Goal: Entertainment & Leisure: Consume media (video, audio)

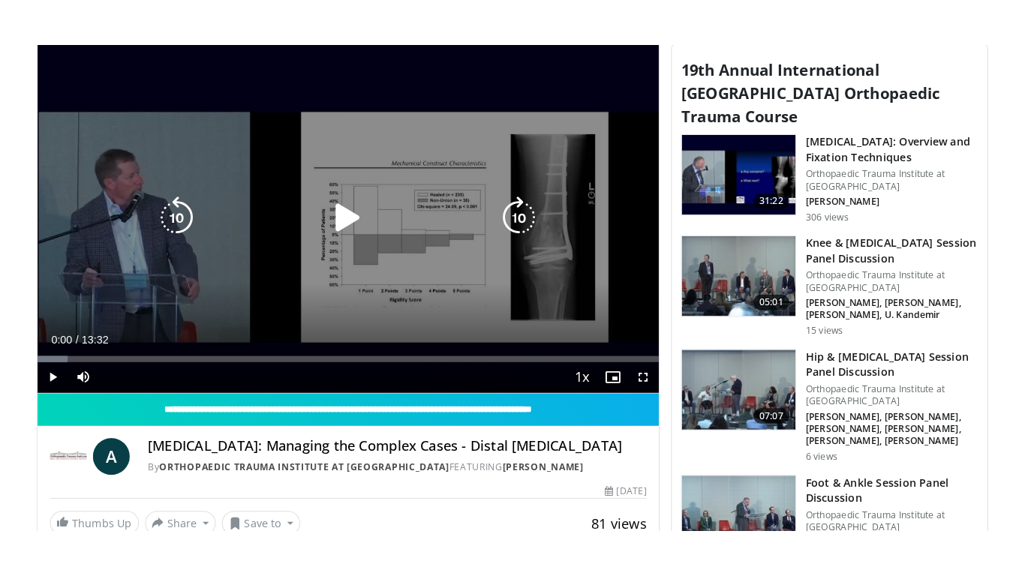
scroll to position [525, 0]
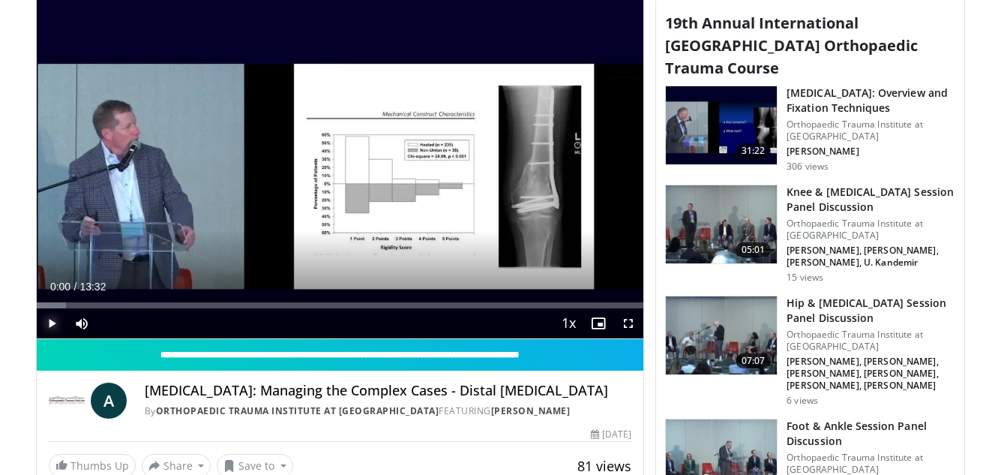
click at [50, 322] on span "Video Player" at bounding box center [52, 323] width 30 height 30
click at [629, 324] on span "Video Player" at bounding box center [629, 323] width 30 height 30
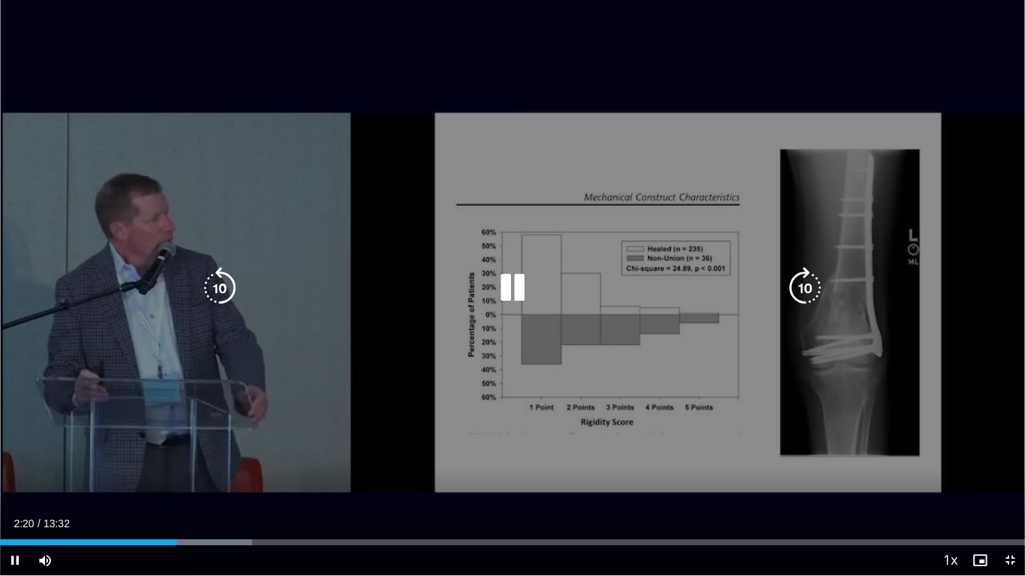
click at [509, 281] on icon "Video Player" at bounding box center [512, 288] width 42 height 42
click at [16, 474] on span "Video Player" at bounding box center [15, 560] width 30 height 30
click at [16, 474] on div "10 seconds Tap to unmute" at bounding box center [512, 287] width 1025 height 575
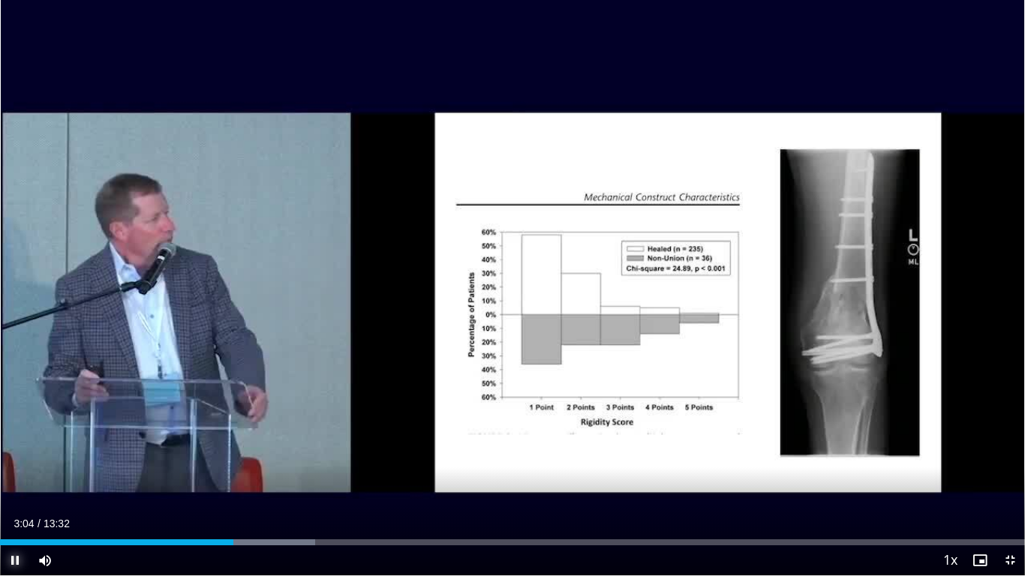
click at [17, 474] on span "Video Player" at bounding box center [15, 560] width 30 height 30
click at [11, 474] on span "Video Player" at bounding box center [15, 560] width 30 height 30
click at [12, 474] on span "Video Player" at bounding box center [15, 560] width 30 height 30
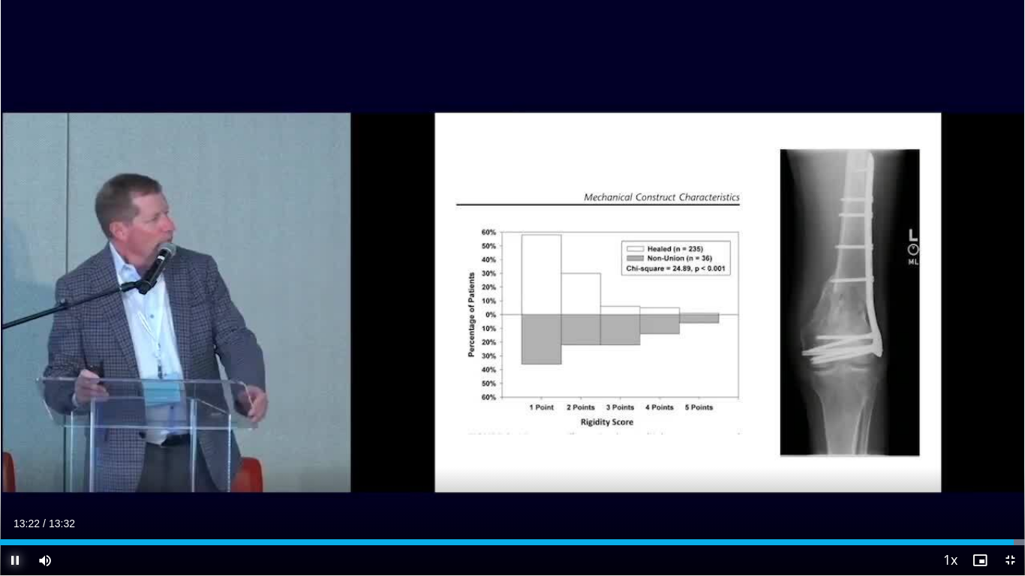
click at [12, 474] on span "Video Player" at bounding box center [15, 560] width 30 height 30
click at [1001, 474] on span "Video Player" at bounding box center [1010, 560] width 30 height 30
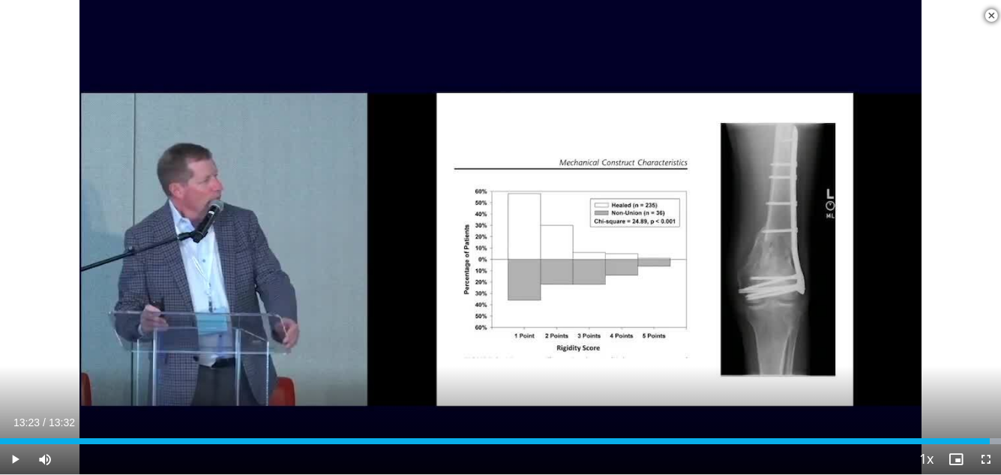
scroll to position [1542, 0]
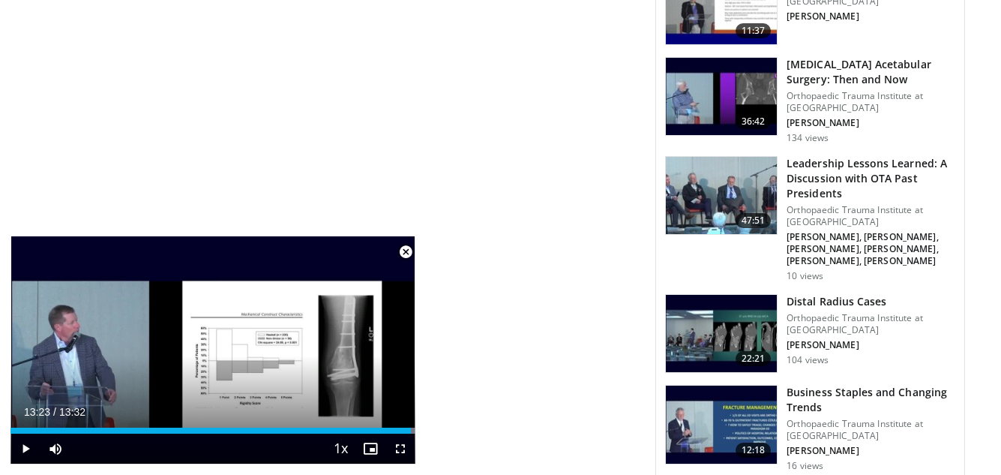
click at [710, 295] on img at bounding box center [721, 334] width 111 height 78
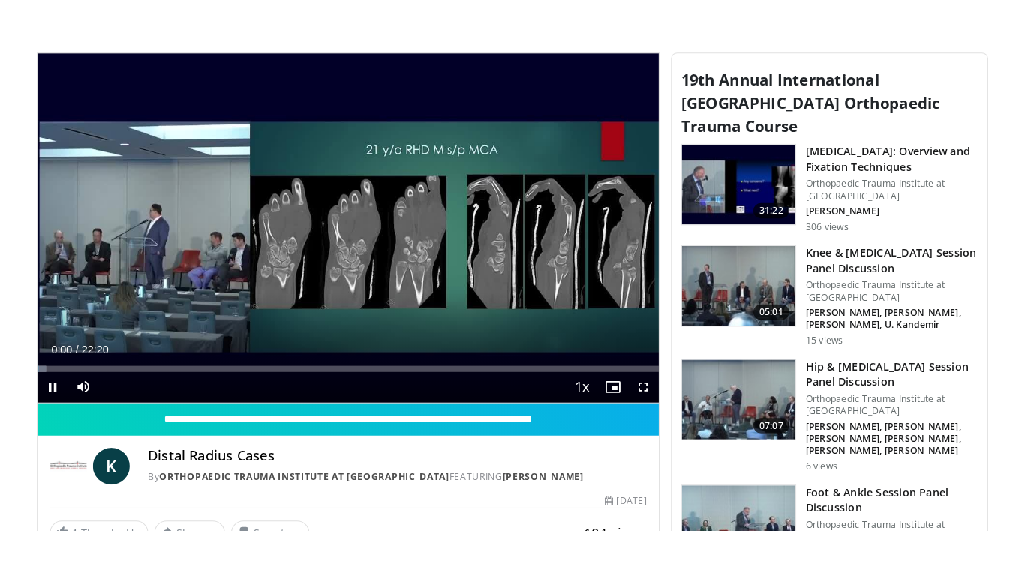
scroll to position [525, 0]
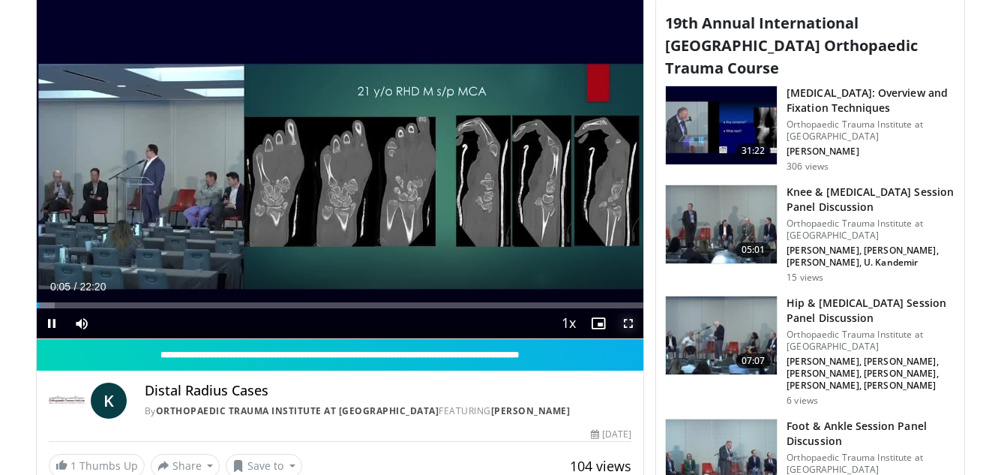
click at [624, 321] on span "Video Player" at bounding box center [629, 323] width 30 height 30
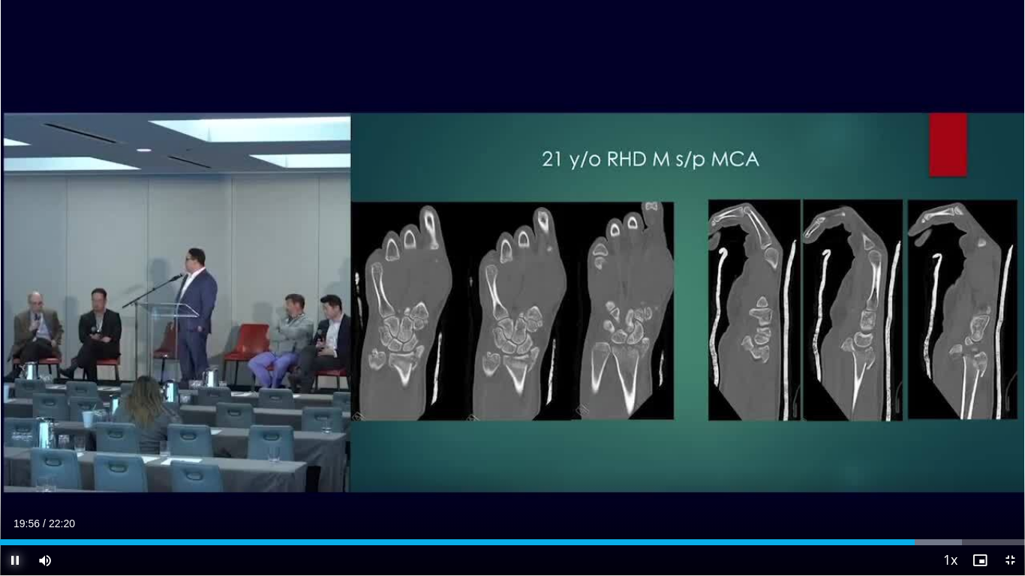
click at [11, 474] on span "Video Player" at bounding box center [15, 560] width 30 height 30
click at [14, 474] on span "Video Player" at bounding box center [15, 560] width 30 height 30
click at [1001, 474] on span "Video Player" at bounding box center [1010, 560] width 30 height 30
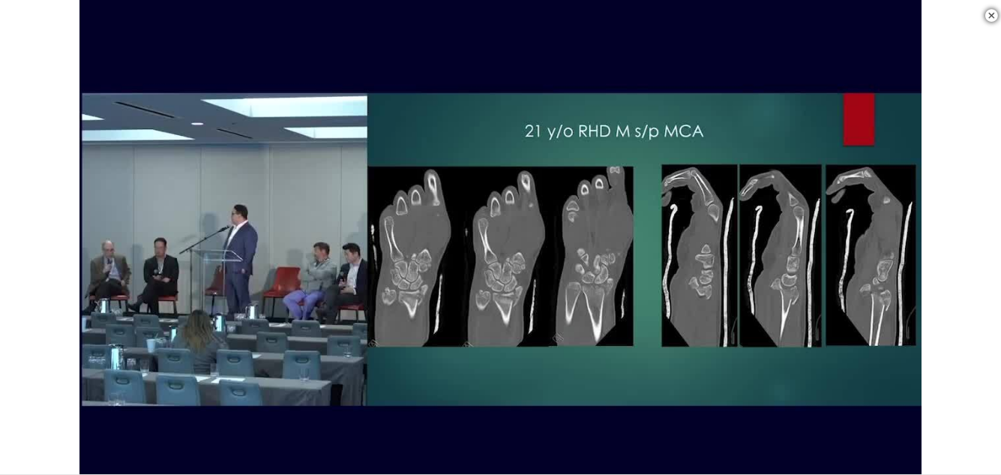
scroll to position [1617, 0]
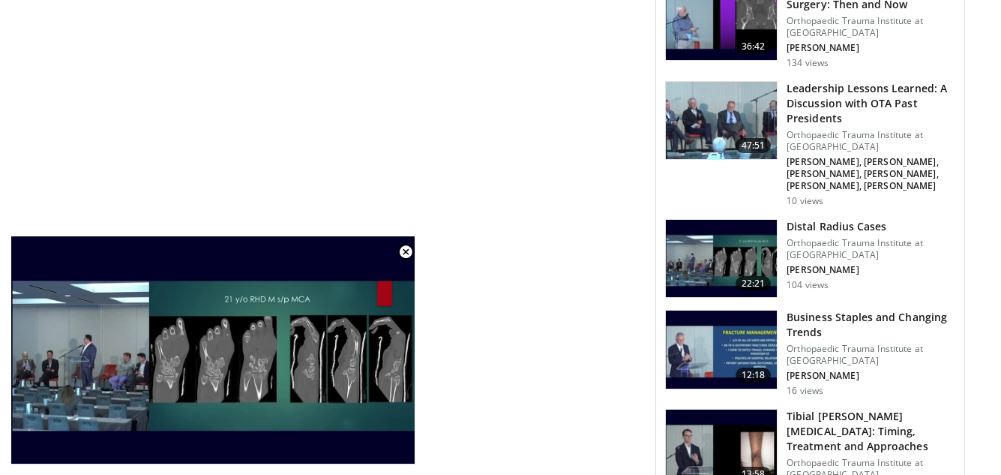
click at [728, 410] on img at bounding box center [721, 449] width 111 height 78
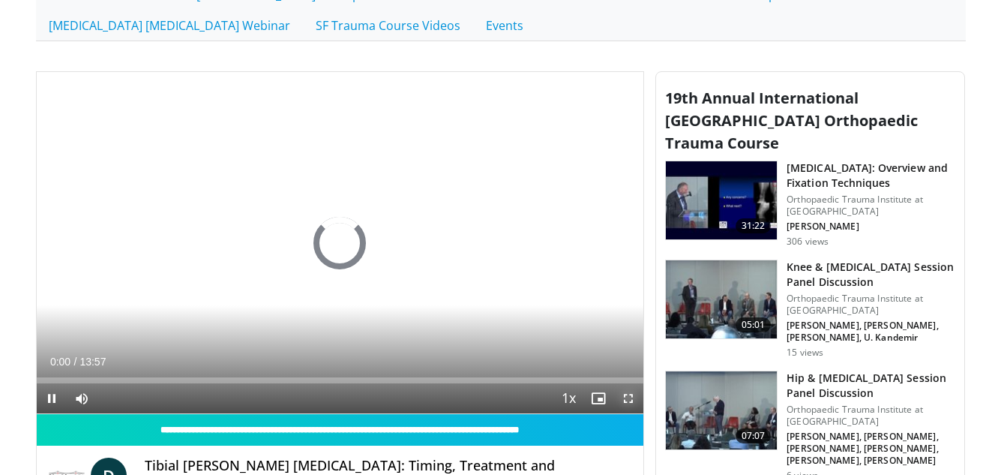
click at [626, 393] on span "Video Player" at bounding box center [629, 398] width 30 height 30
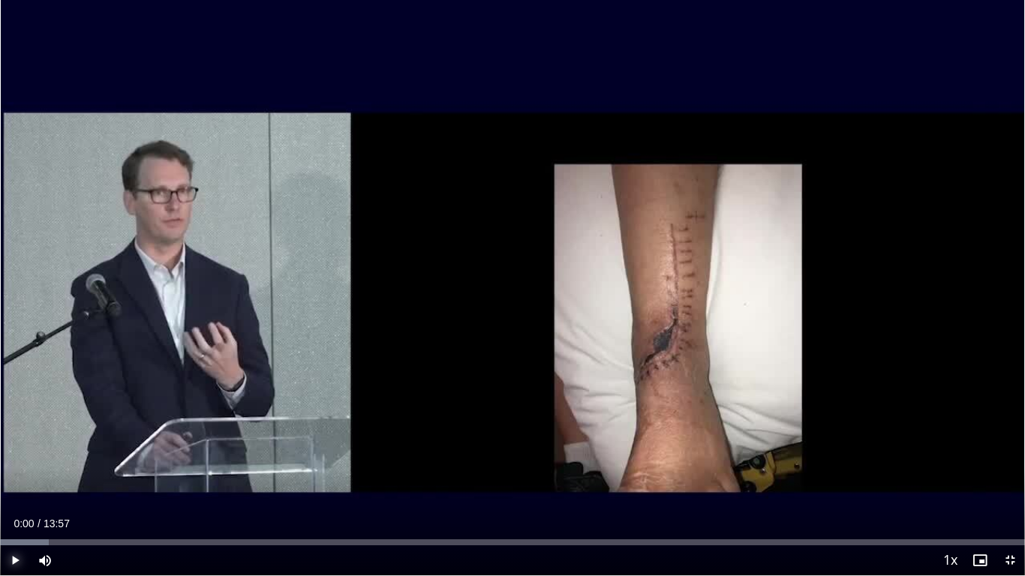
click at [11, 474] on span "Video Player" at bounding box center [15, 560] width 30 height 30
click at [16, 474] on span "Video Player" at bounding box center [15, 560] width 30 height 30
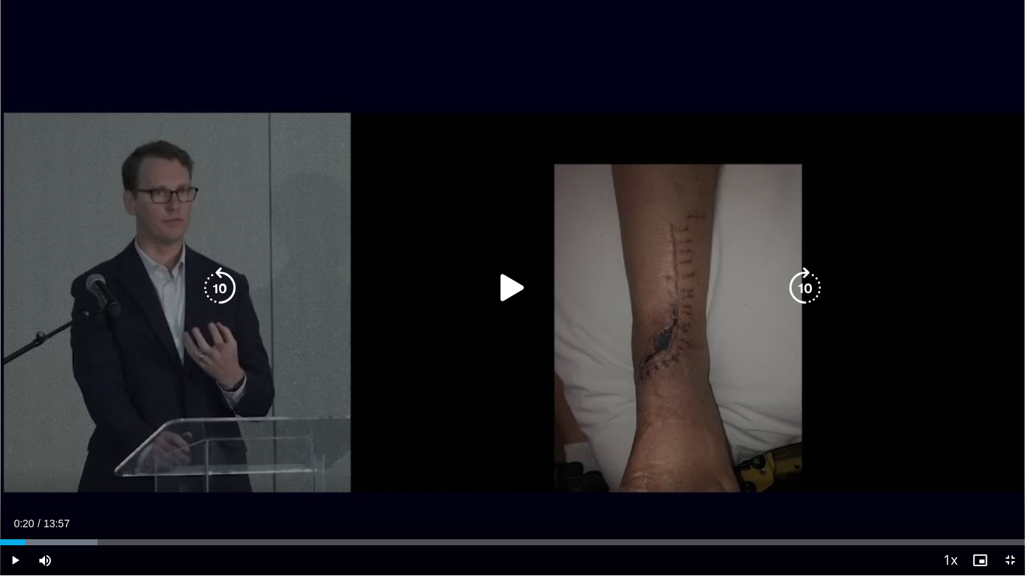
click at [516, 283] on icon "Video Player" at bounding box center [512, 288] width 42 height 42
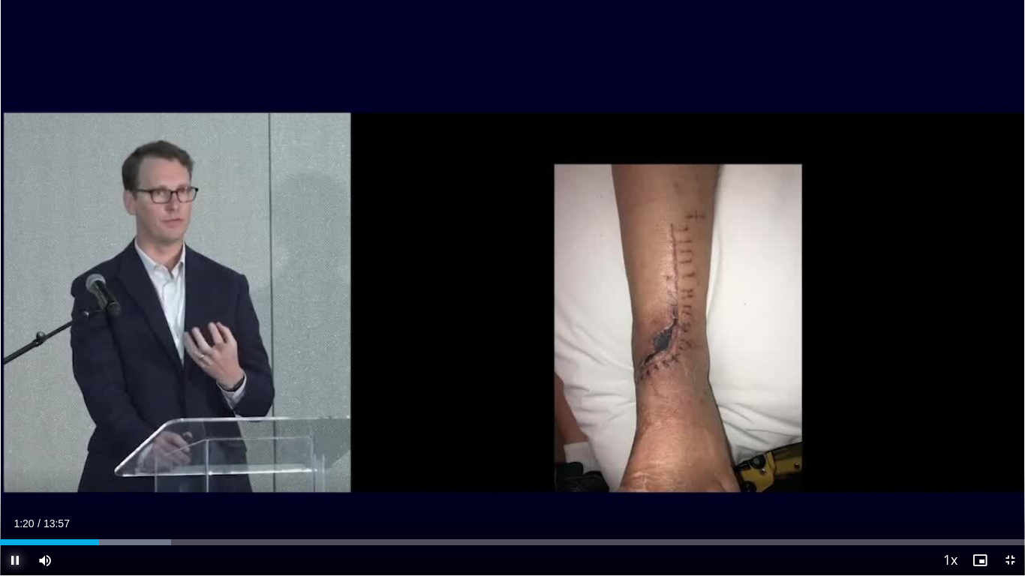
click at [17, 474] on span "Video Player" at bounding box center [15, 560] width 30 height 30
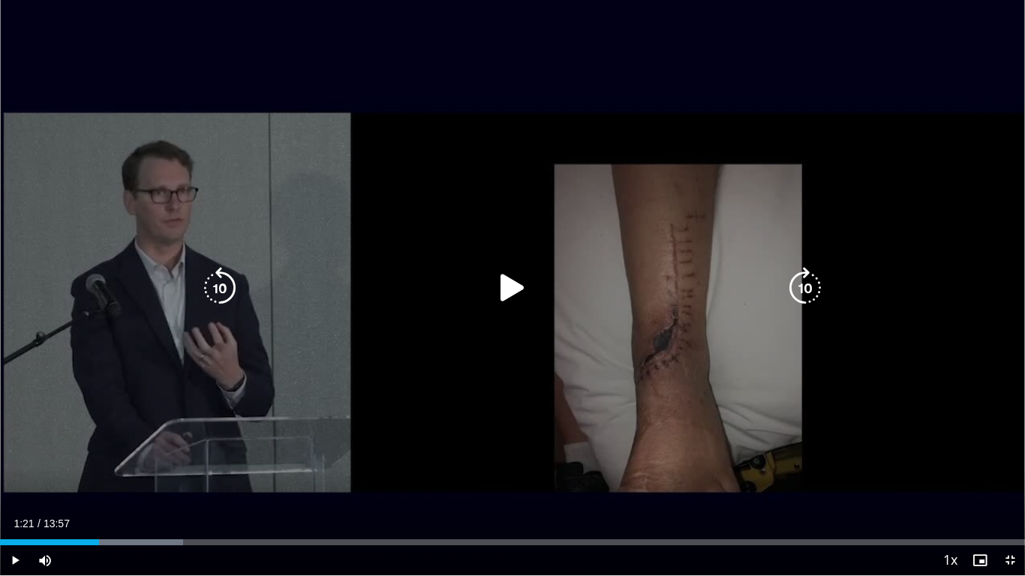
click at [516, 289] on icon "Video Player" at bounding box center [512, 288] width 42 height 42
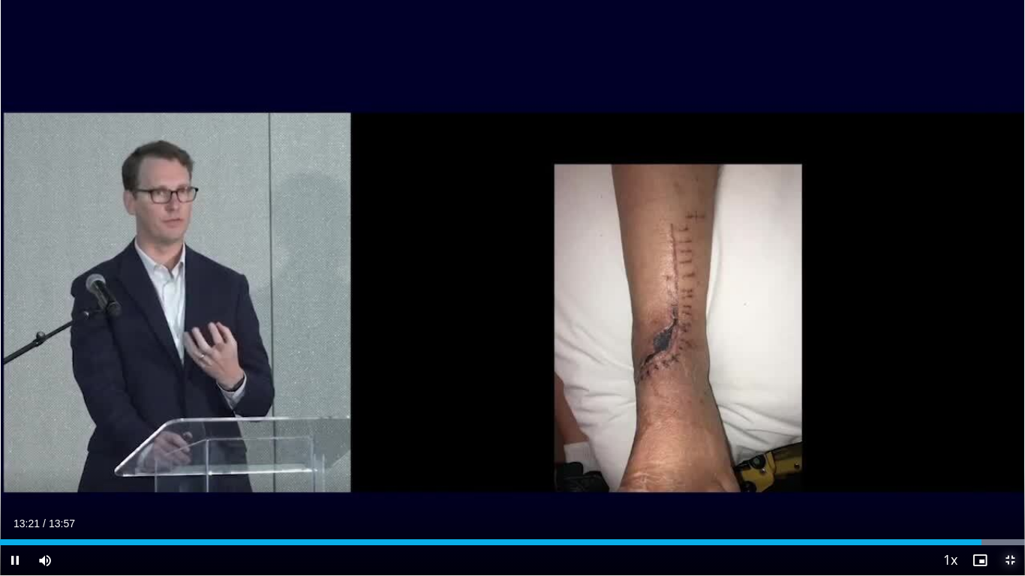
click at [1001, 474] on span "Video Player" at bounding box center [1010, 560] width 30 height 30
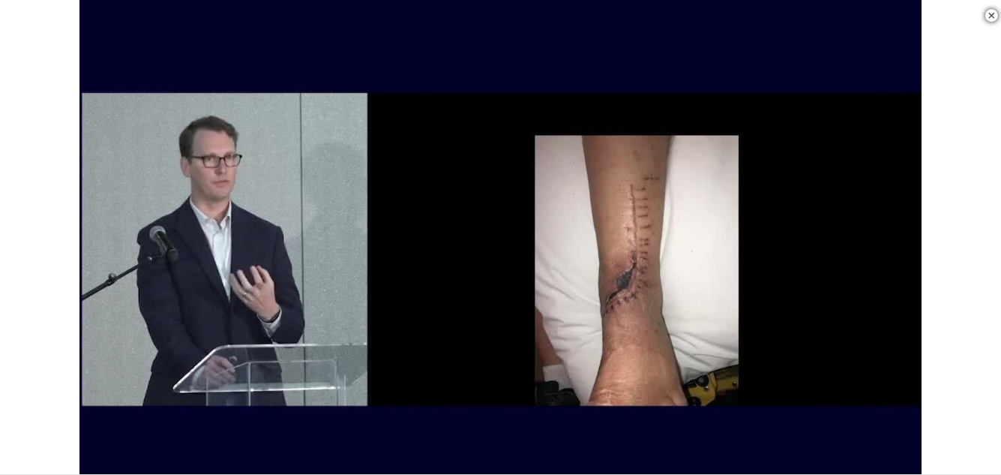
scroll to position [2400, 0]
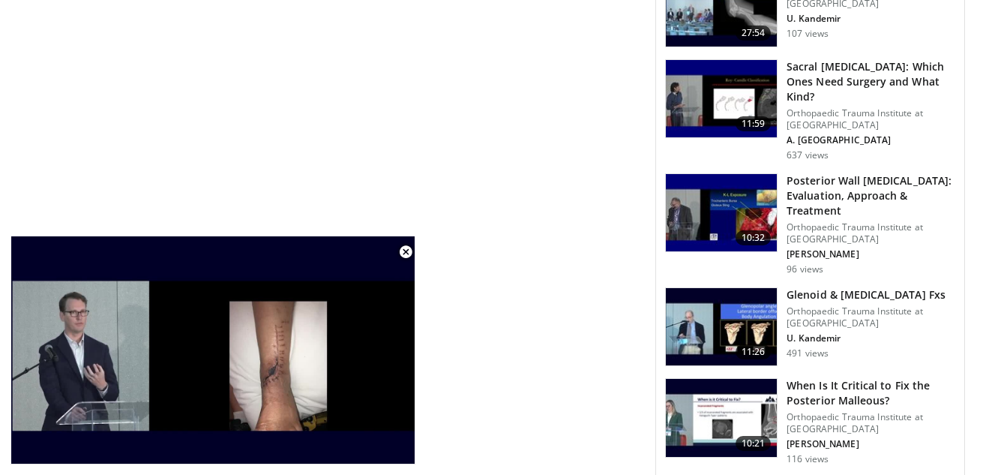
click at [700, 379] on img at bounding box center [721, 418] width 111 height 78
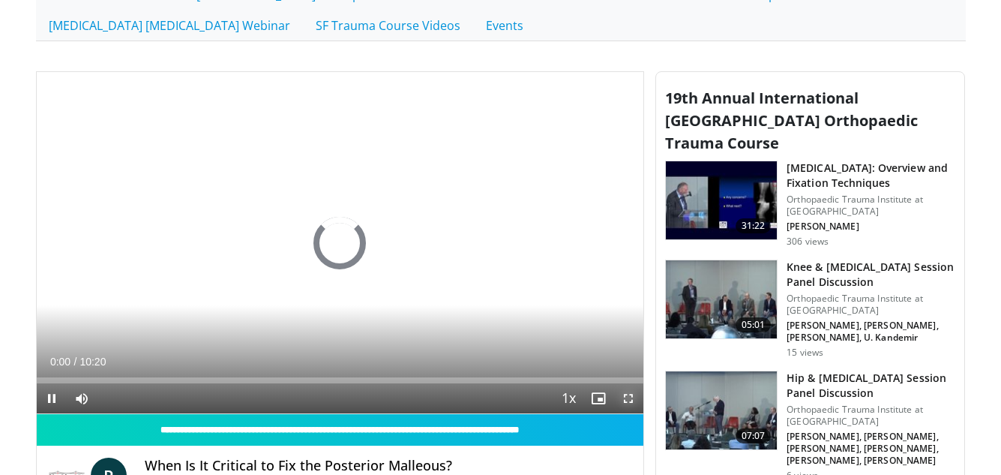
click at [626, 395] on span "Video Player" at bounding box center [629, 398] width 30 height 30
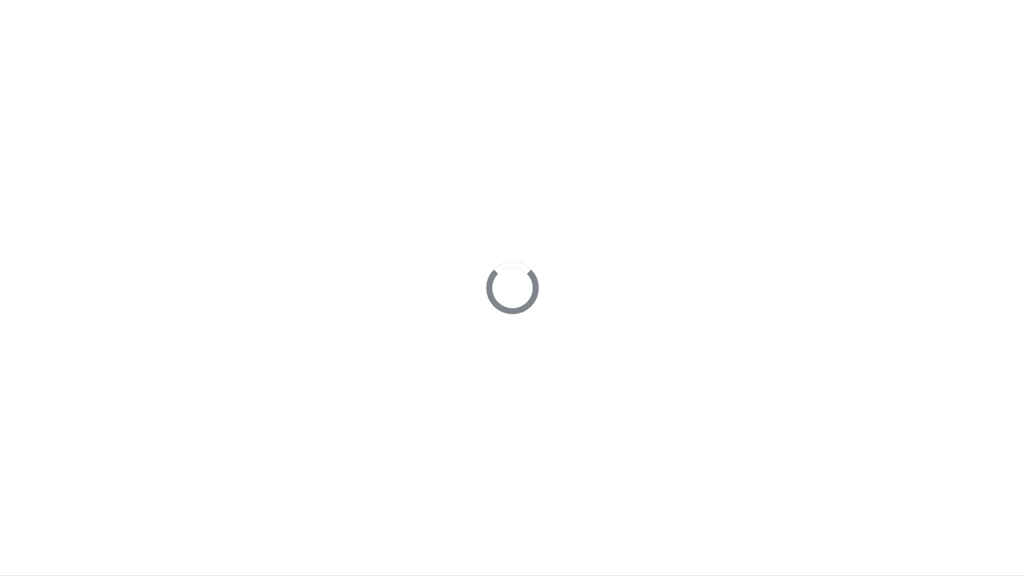
click at [14, 474] on video-js "**********" at bounding box center [512, 288] width 1025 height 576
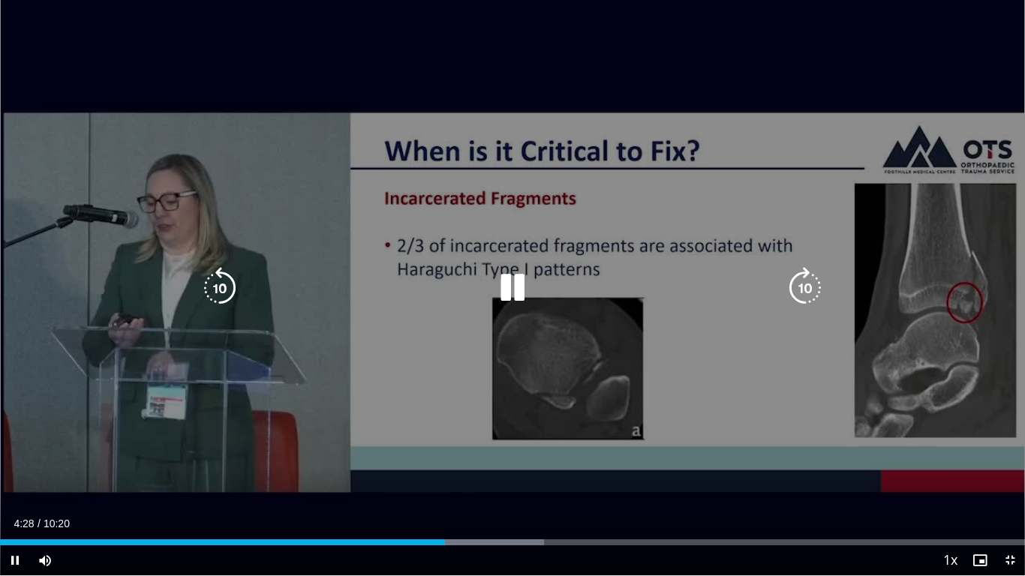
click at [508, 290] on icon "Video Player" at bounding box center [512, 288] width 42 height 42
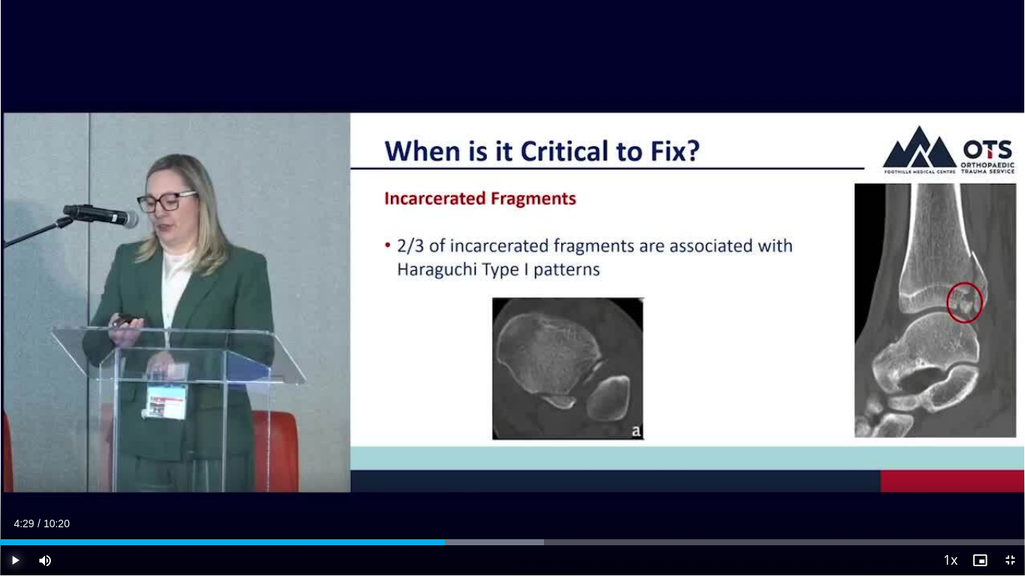
click at [14, 474] on span "Video Player" at bounding box center [15, 560] width 30 height 30
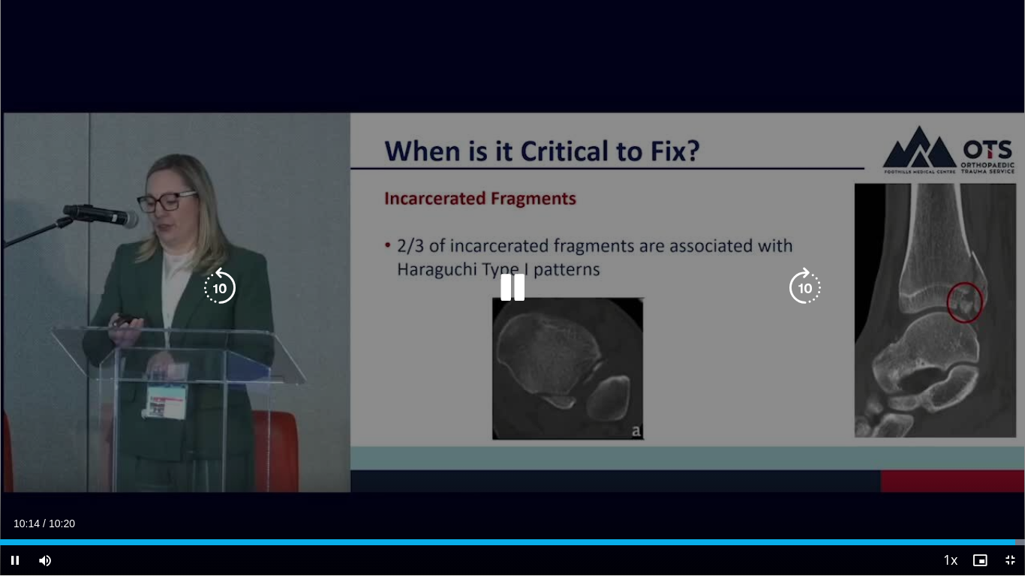
click at [513, 283] on icon "Video Player" at bounding box center [512, 288] width 42 height 42
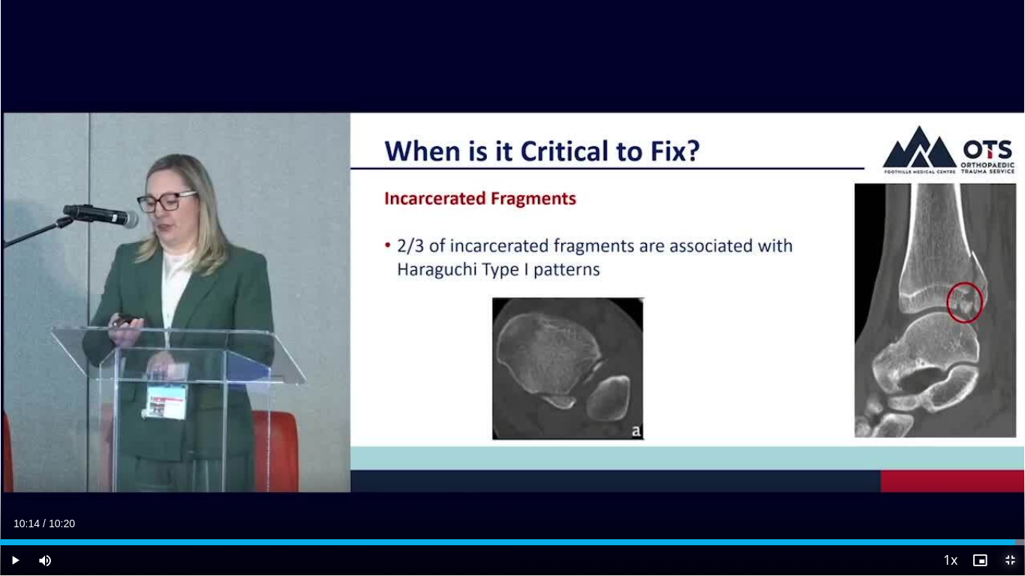
click at [1001, 474] on span "Video Player" at bounding box center [1010, 560] width 30 height 30
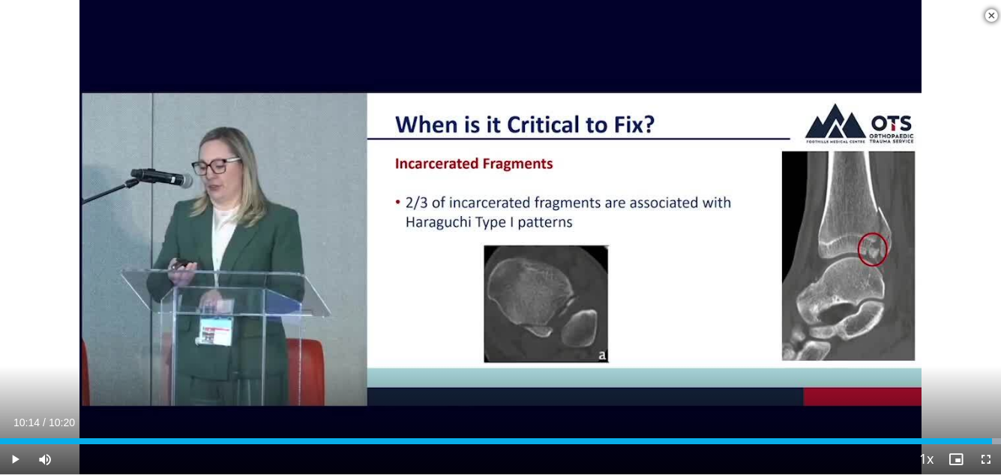
scroll to position [3600, 0]
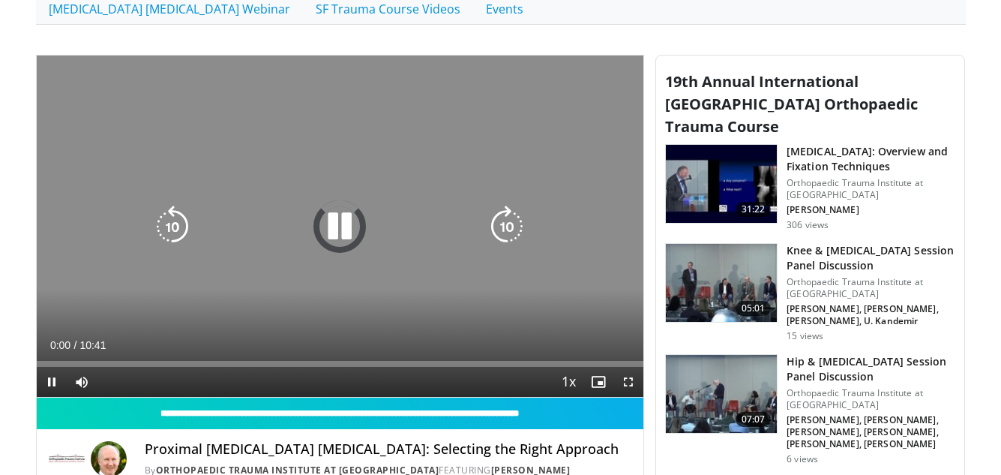
scroll to position [525, 0]
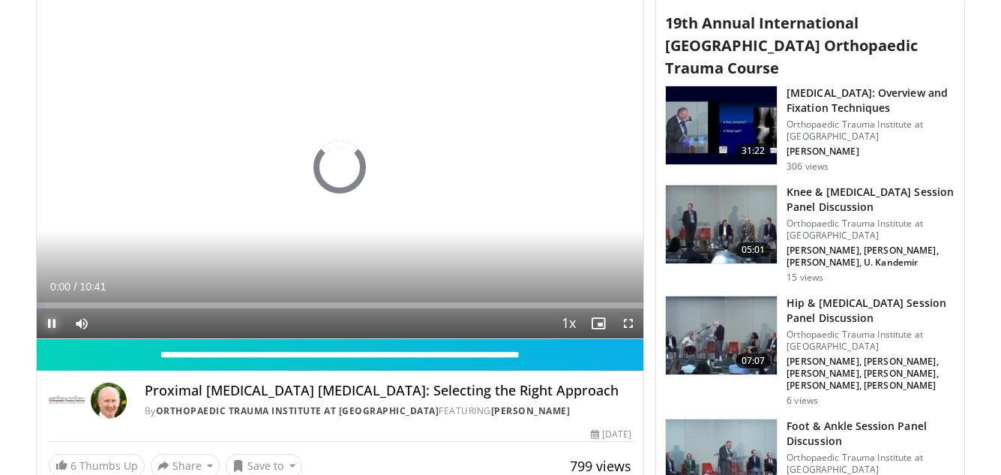
click at [52, 323] on span "Video Player" at bounding box center [52, 323] width 30 height 30
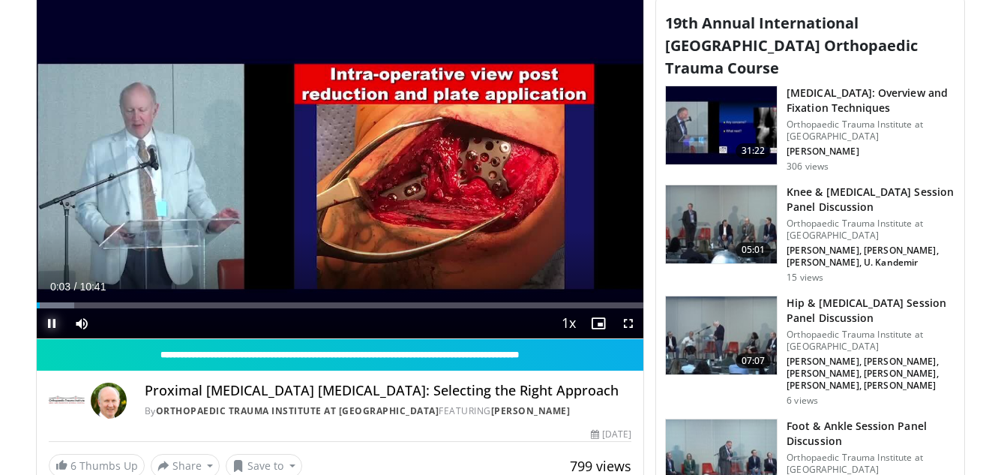
click at [47, 322] on span "Video Player" at bounding box center [52, 323] width 30 height 30
click at [54, 320] on span "Video Player" at bounding box center [52, 323] width 30 height 30
